Goal: Find specific page/section: Find specific page/section

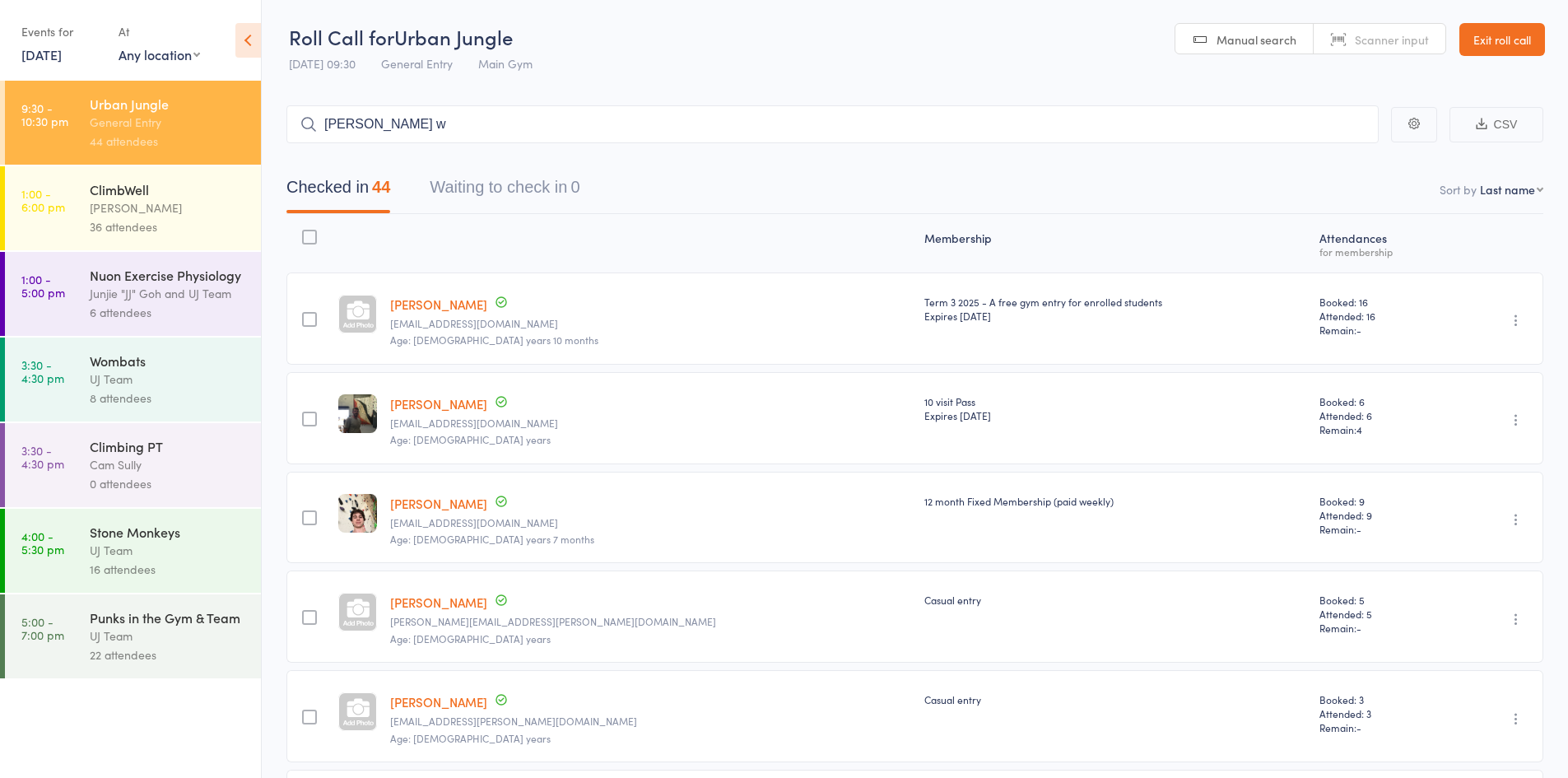
type input "mathew we"
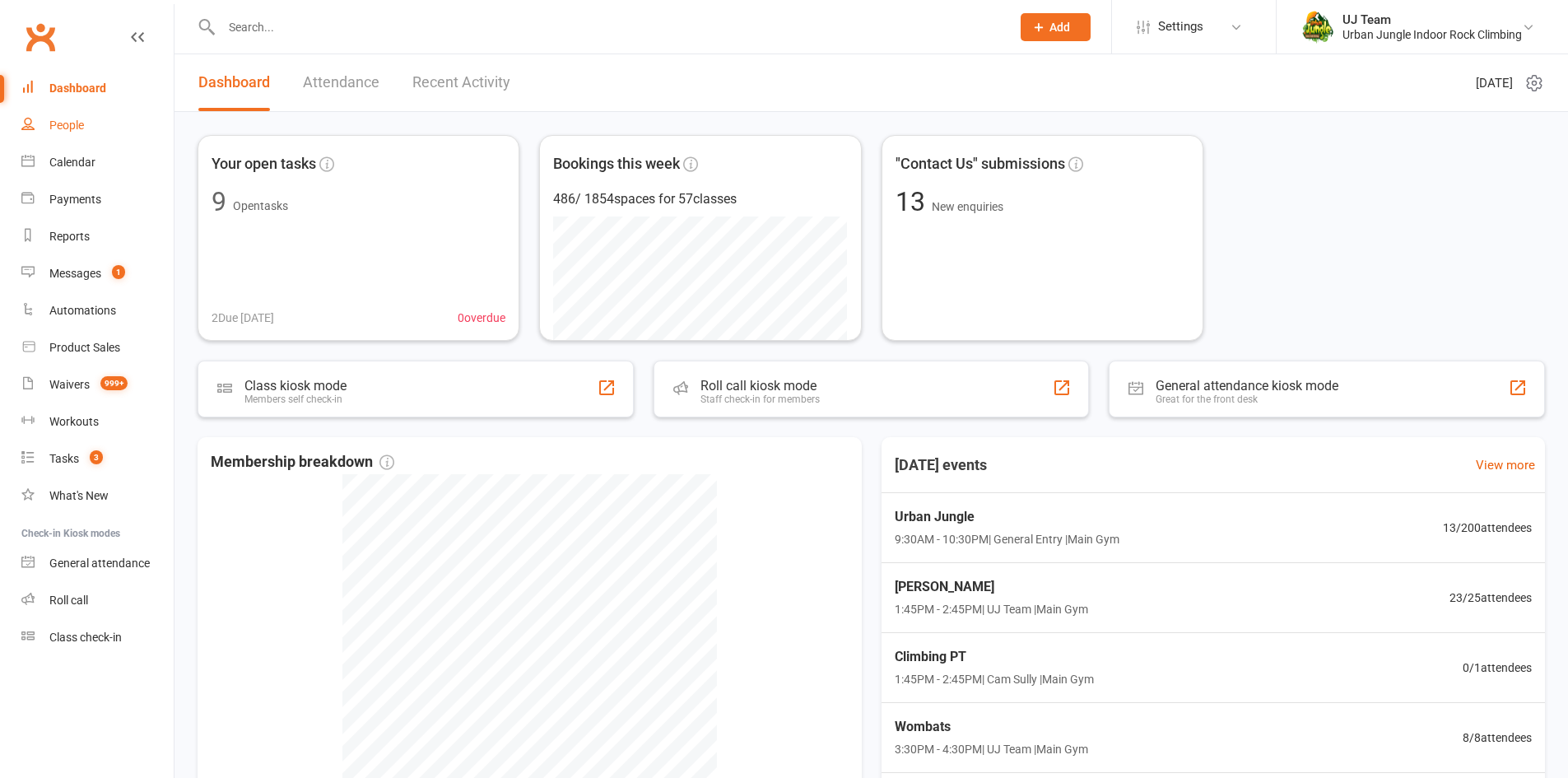
click at [79, 128] on div "People" at bounding box center [66, 125] width 34 height 13
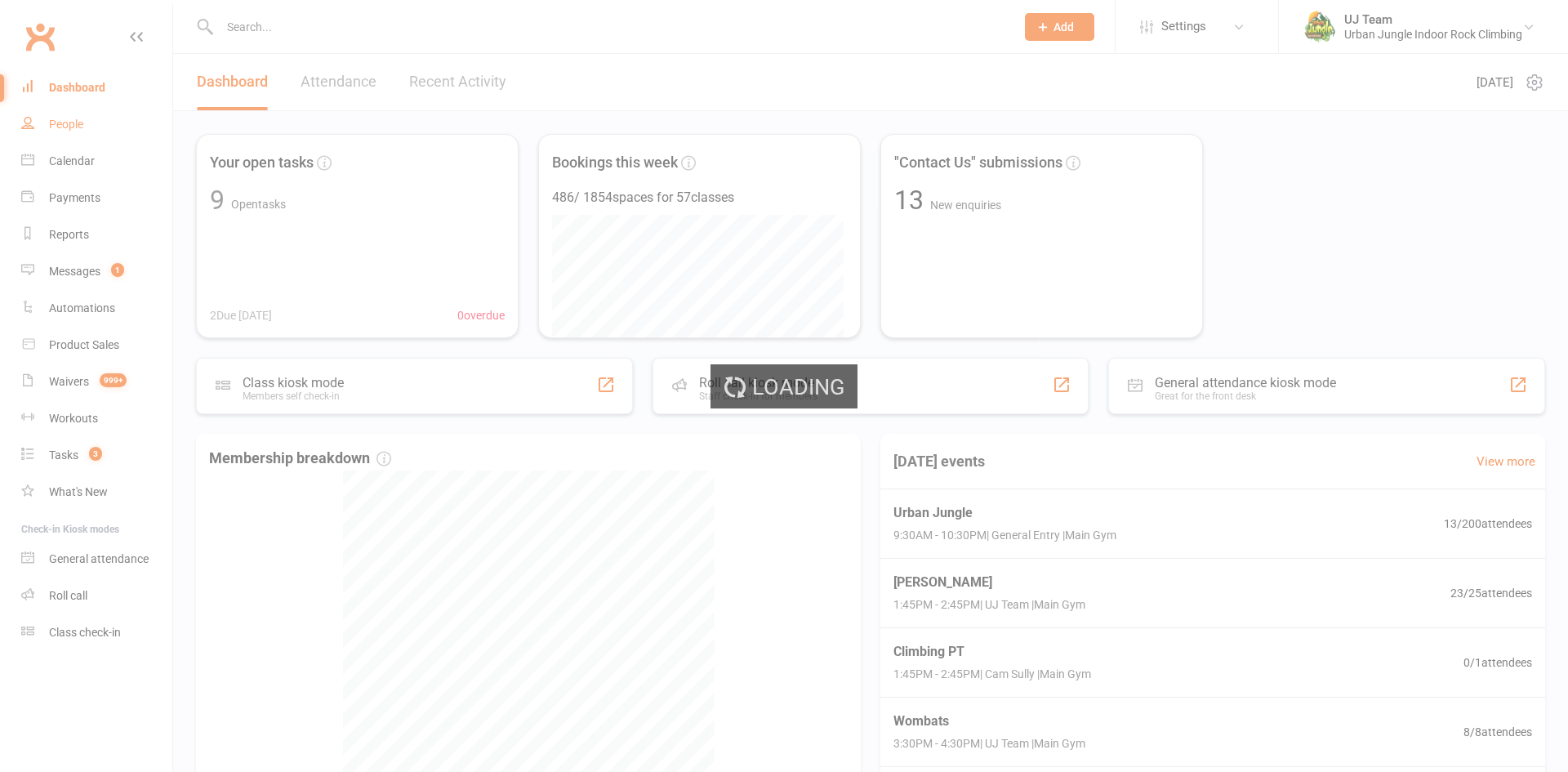
select select "100"
